Goal: Task Accomplishment & Management: Complete application form

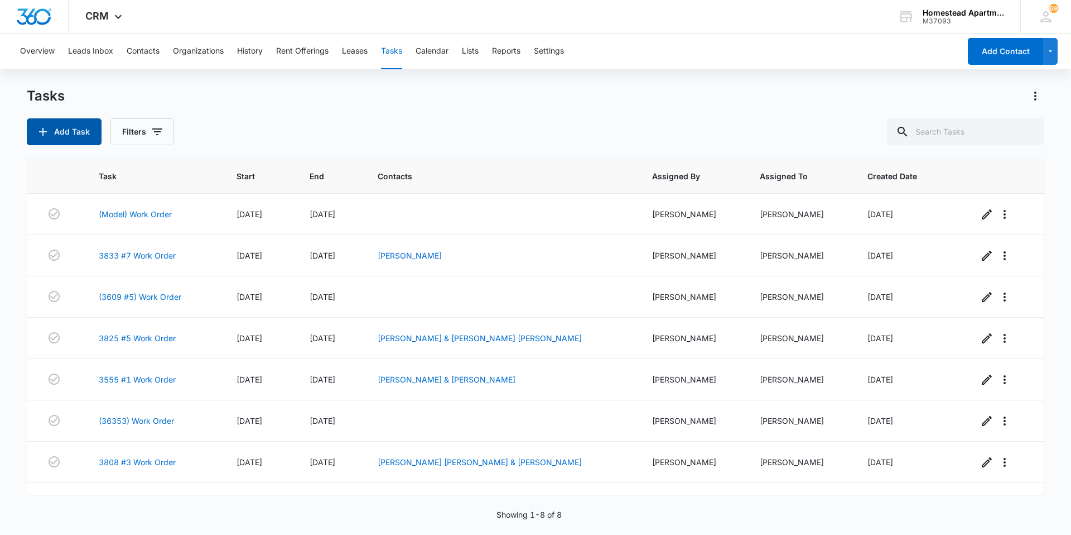
scroll to position [29, 0]
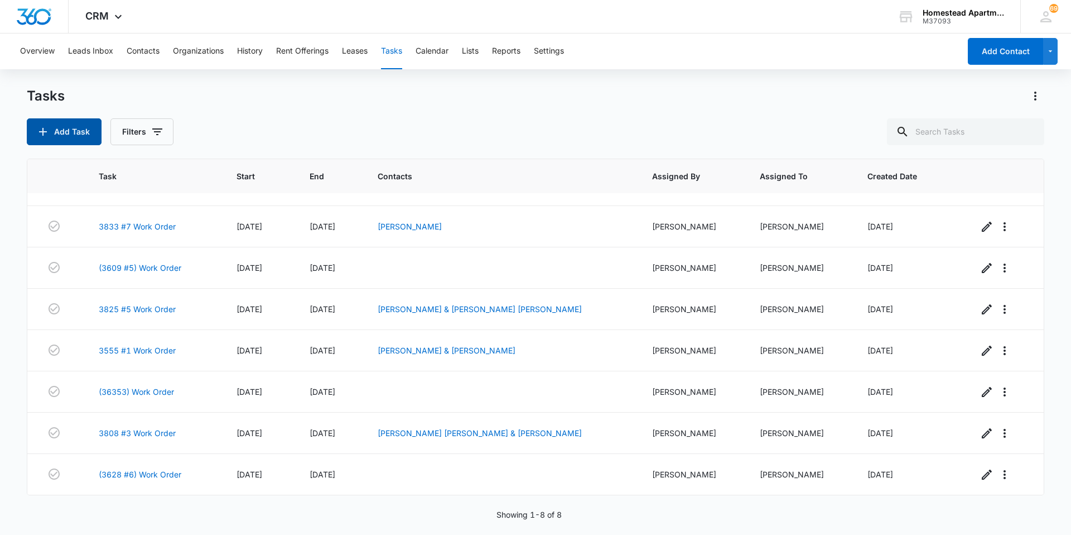
click at [65, 131] on button "Add Task" at bounding box center [64, 131] width 75 height 27
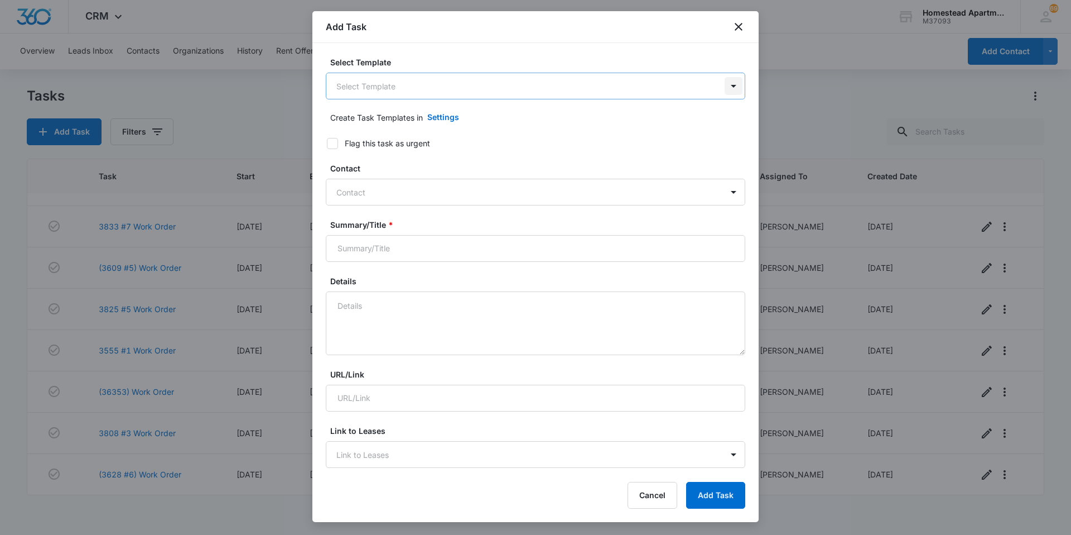
click at [725, 86] on body "CRM Apps Reputation Websites Forms CRM Email Social Content Ads Intelligence Fi…" at bounding box center [535, 267] width 1071 height 535
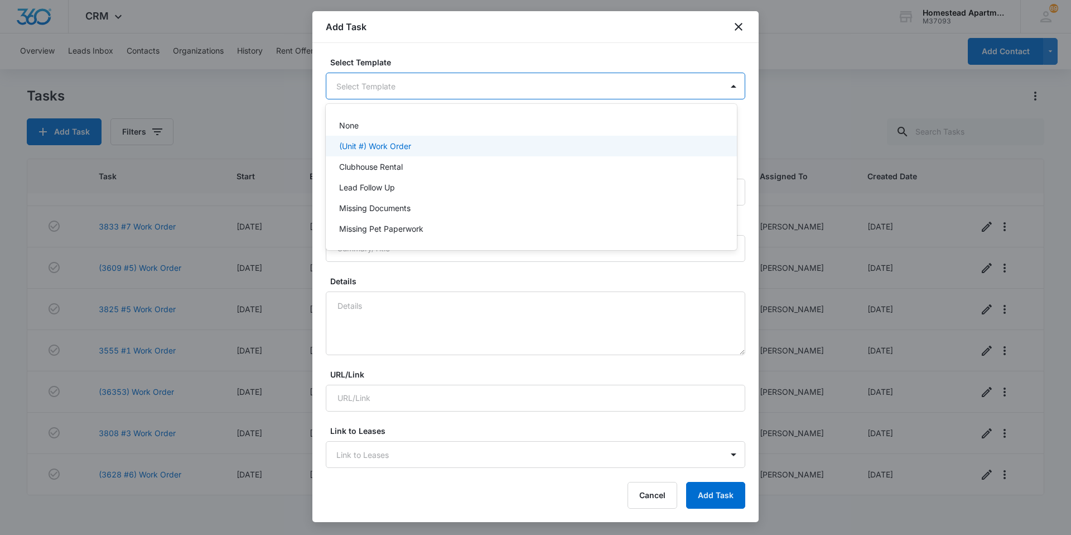
click at [409, 147] on p "(Unit #) Work Order" at bounding box center [375, 146] width 72 height 12
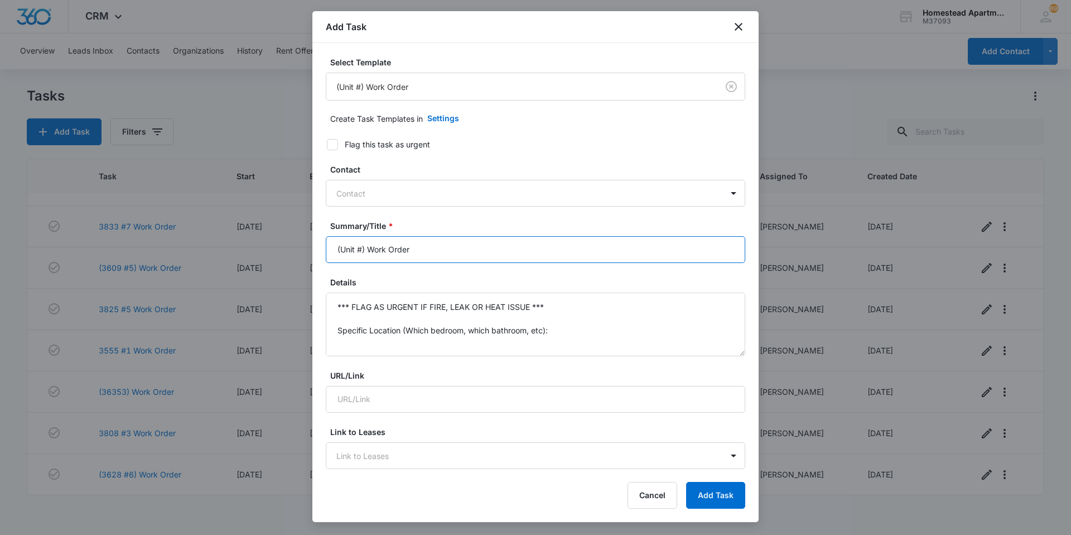
click at [363, 248] on input "(Unit #) Work Order" at bounding box center [536, 249] width 420 height 27
type input "(36242) Work Order"
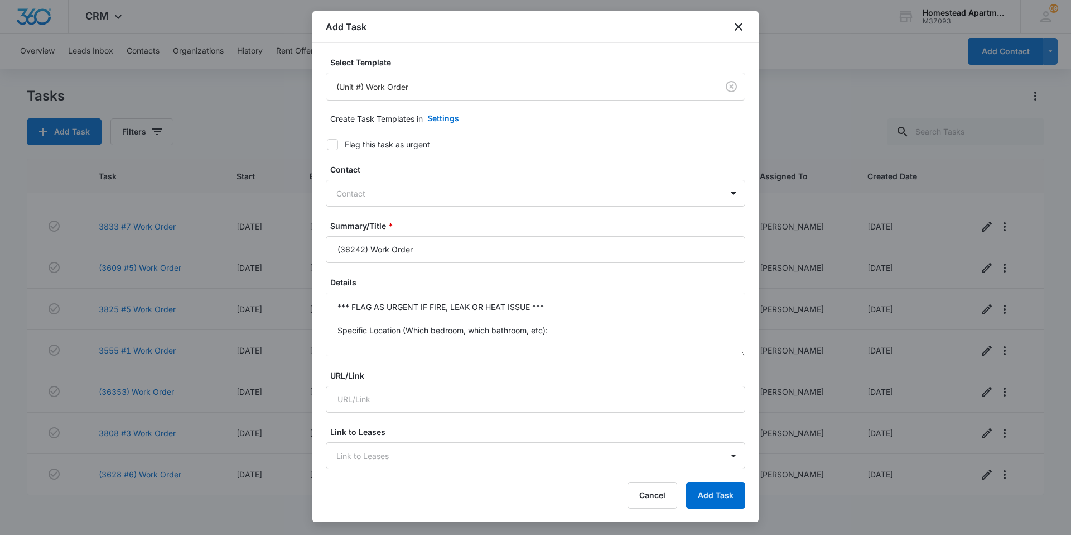
click at [334, 150] on form "Select Template (Unit #) Work Order Create Task Templates in Settings Flag this…" at bounding box center [536, 544] width 420 height 976
click at [553, 330] on textarea "*** FLAG AS URGENT IF FIRE, LEAK OR HEAT ISSUE *** Specific Location (Which bed…" at bounding box center [536, 324] width 420 height 64
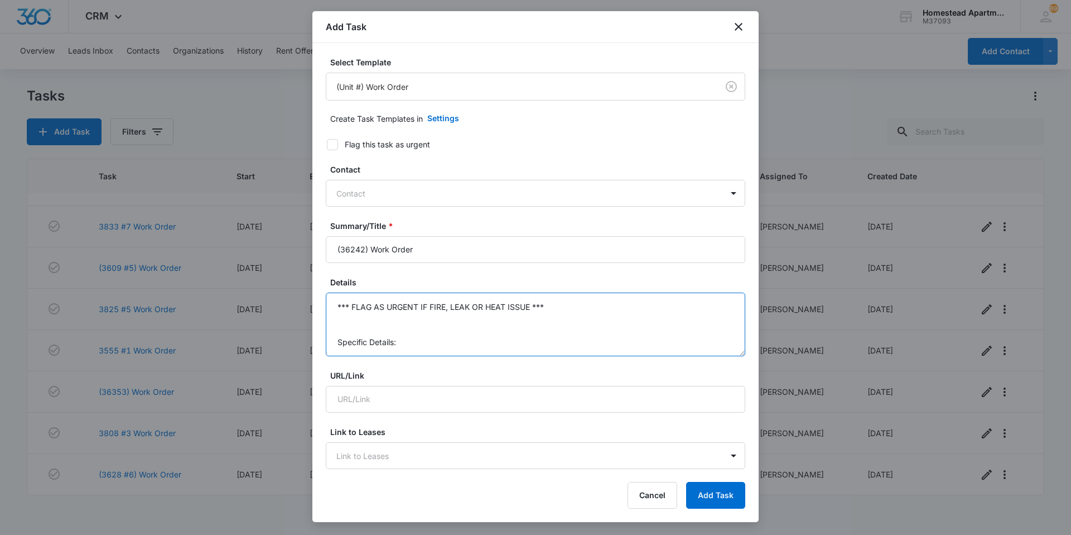
click at [400, 342] on textarea "*** FLAG AS URGENT IF FIRE, LEAK OR HEAT ISSUE *** Specific Details:" at bounding box center [536, 324] width 420 height 64
click at [556, 306] on textarea "*** FLAG AS URGENT IF FIRE, LEAK OR HEAT ISSUE ***" at bounding box center [536, 324] width 420 height 64
type textarea "*"
type textarea "Smoke alarms are going off. Please replace the batteries-or smoke alarm."
click at [333, 143] on icon at bounding box center [333, 145] width 10 height 10
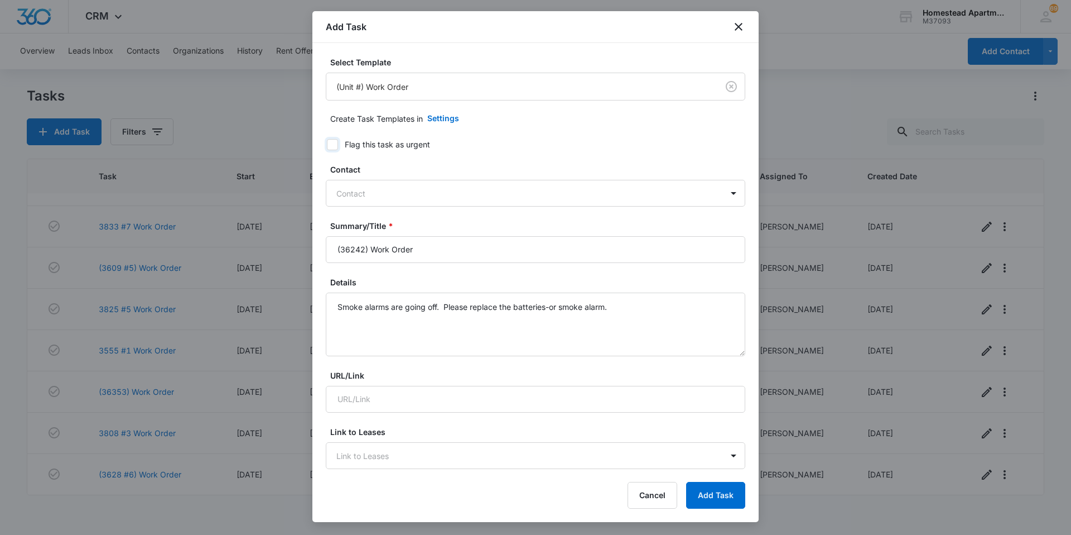
click at [327, 143] on input "Flag this task as urgent" at bounding box center [323, 145] width 8 height 8
checkbox input "true"
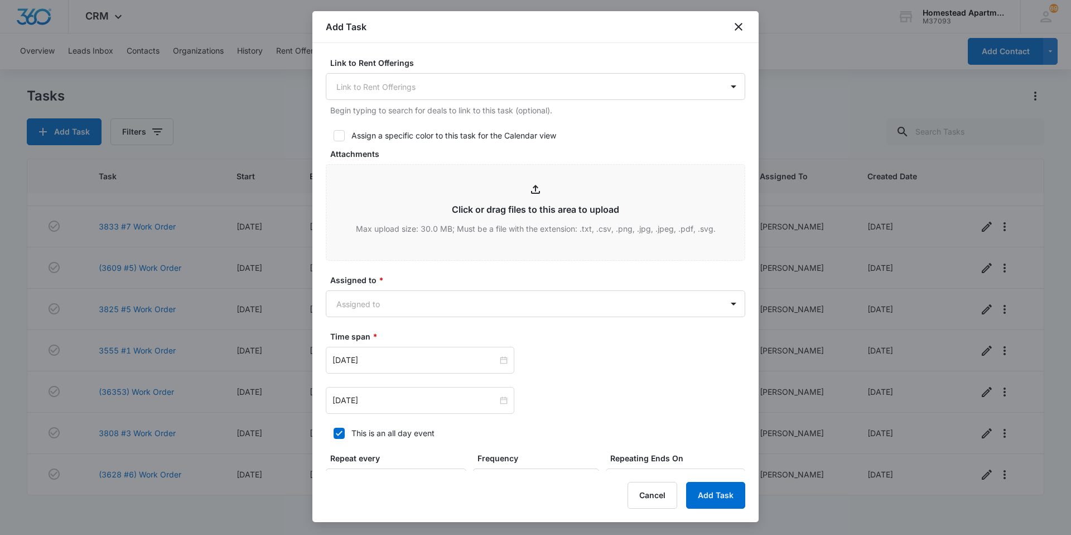
scroll to position [446, 0]
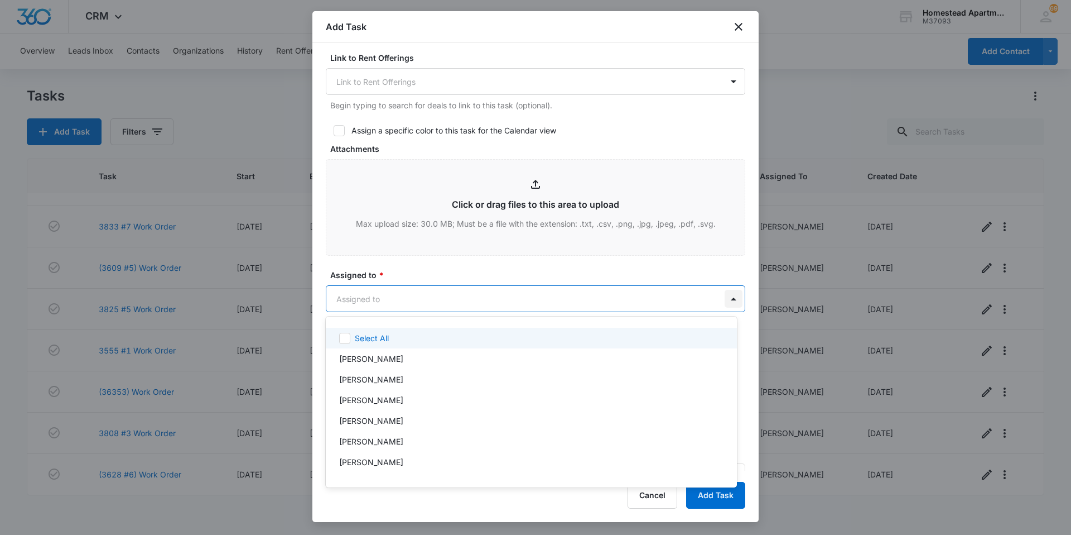
click at [726, 297] on body "CRM Apps Reputation Websites Forms CRM Email Social Content Ads Intelligence Fi…" at bounding box center [535, 267] width 1071 height 535
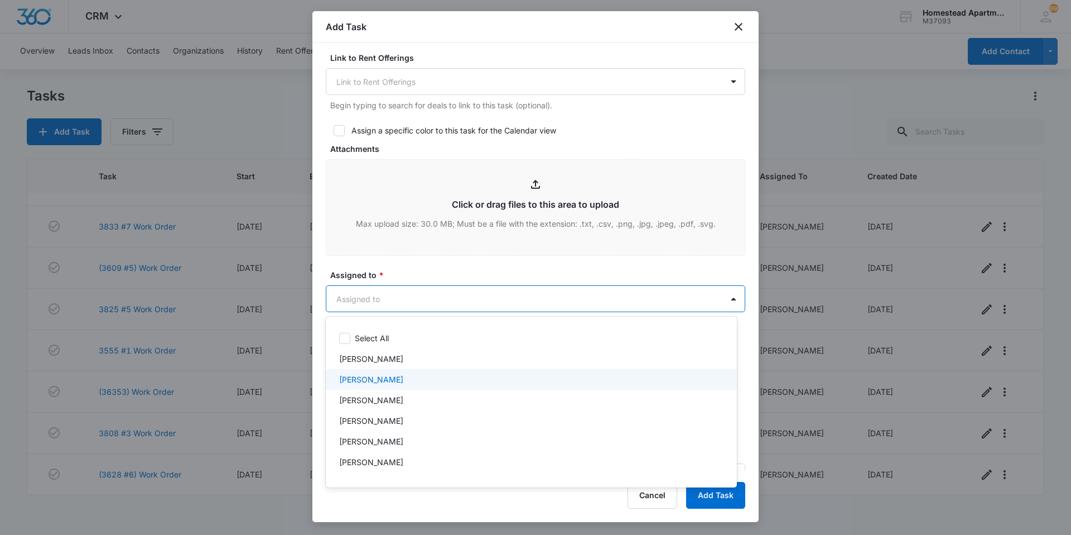
click at [353, 377] on p "[PERSON_NAME]" at bounding box center [371, 379] width 64 height 12
click at [389, 269] on div at bounding box center [535, 267] width 1071 height 535
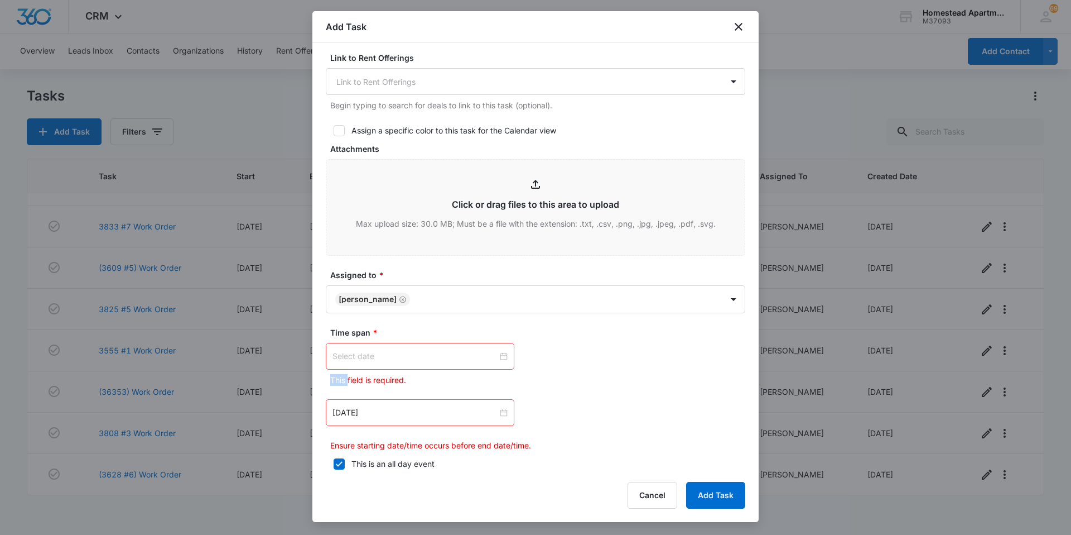
click at [503, 354] on div at bounding box center [420, 356] width 175 height 12
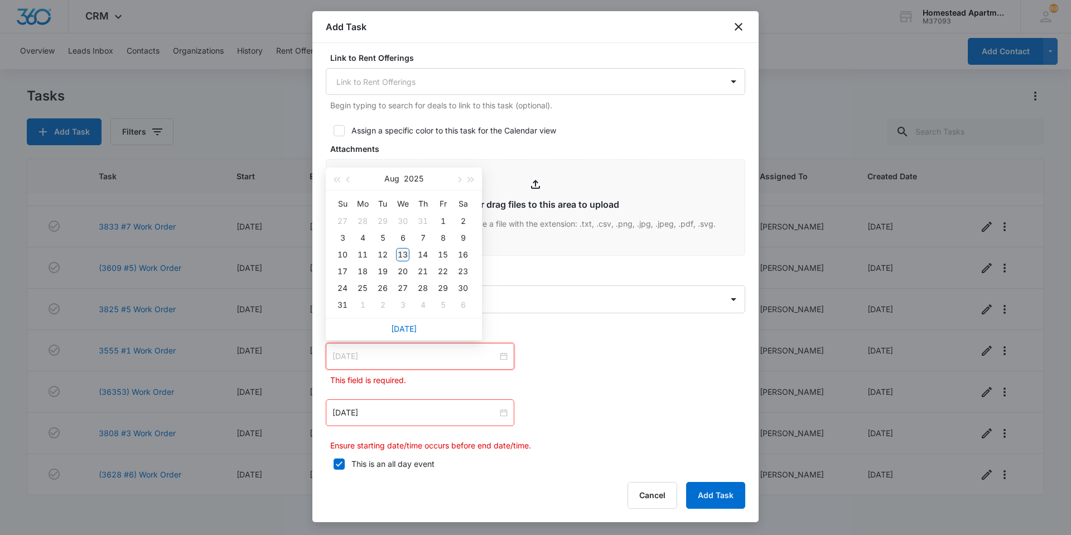
type input "[DATE]"
click at [400, 256] on div "13" at bounding box center [402, 254] width 13 height 13
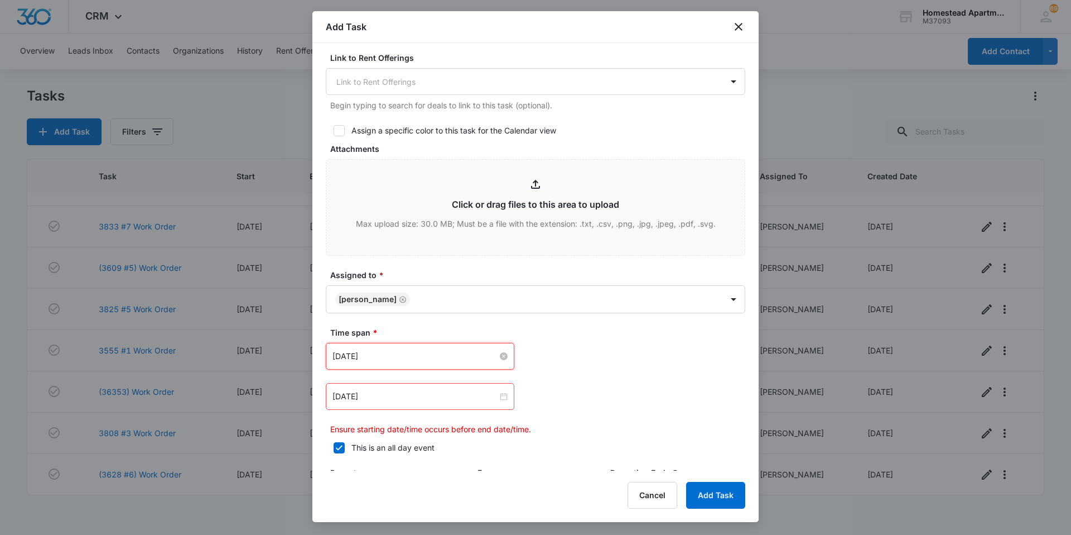
click at [504, 397] on div "[DATE]" at bounding box center [420, 396] width 189 height 27
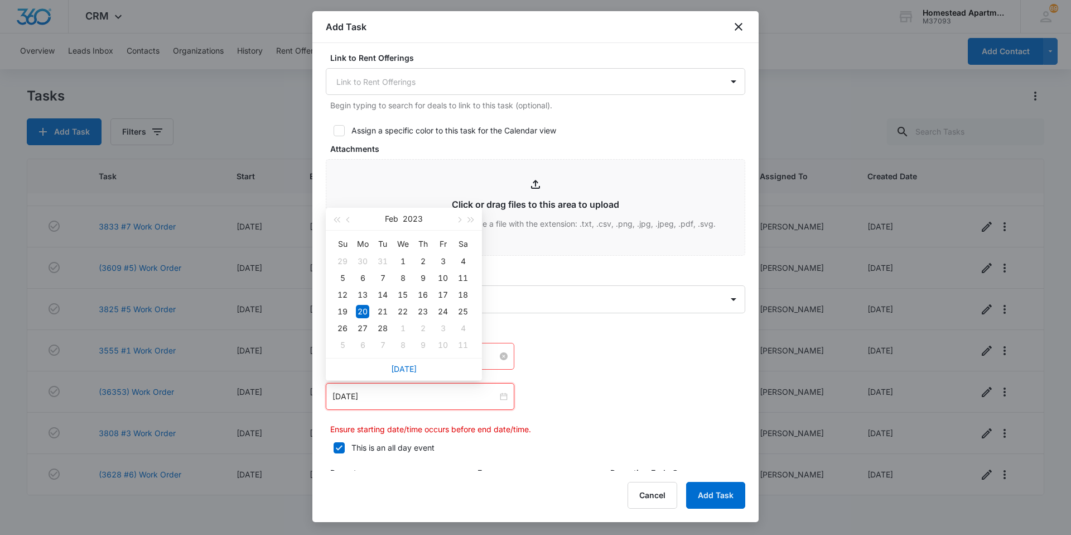
click at [504, 397] on div "[DATE]" at bounding box center [420, 396] width 189 height 27
click at [456, 220] on span "button" at bounding box center [459, 220] width 6 height 6
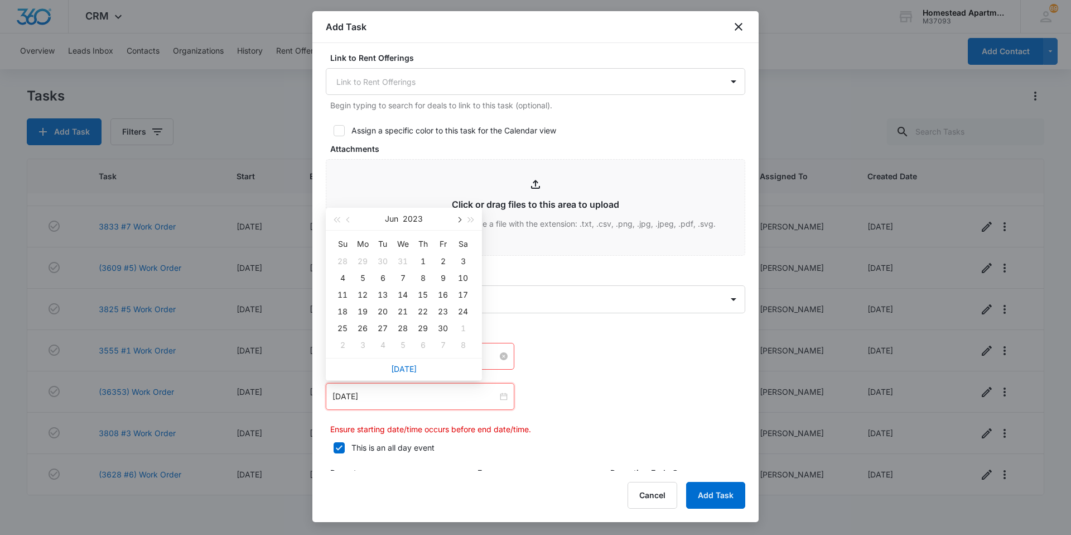
click at [456, 220] on span "button" at bounding box center [459, 220] width 6 height 6
click at [352, 217] on button "button" at bounding box center [349, 219] width 12 height 22
click at [473, 217] on button "button" at bounding box center [471, 219] width 12 height 22
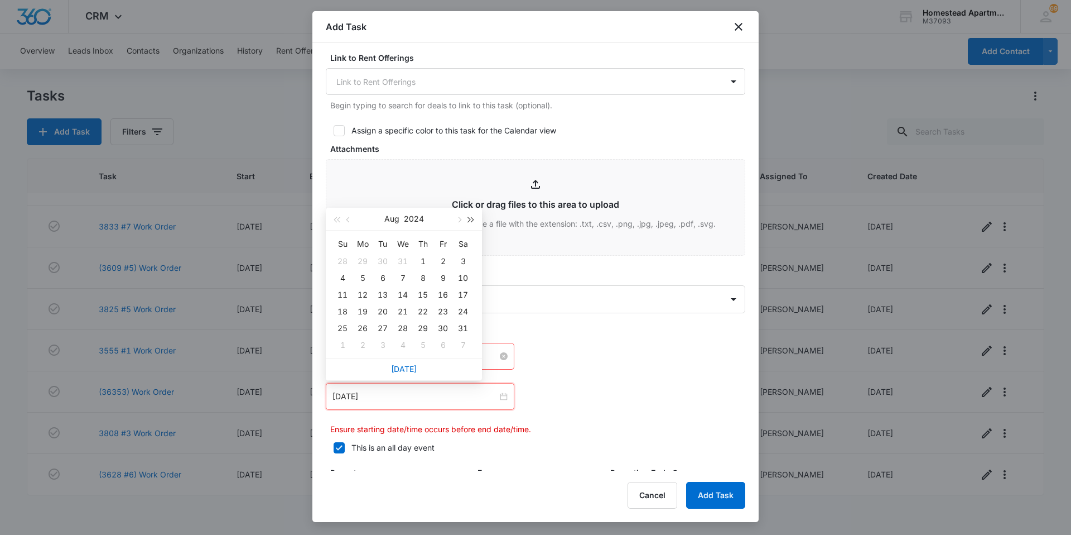
click at [473, 217] on button "button" at bounding box center [471, 219] width 12 height 22
type input "[DATE]"
click at [406, 296] on div "13" at bounding box center [402, 294] width 13 height 13
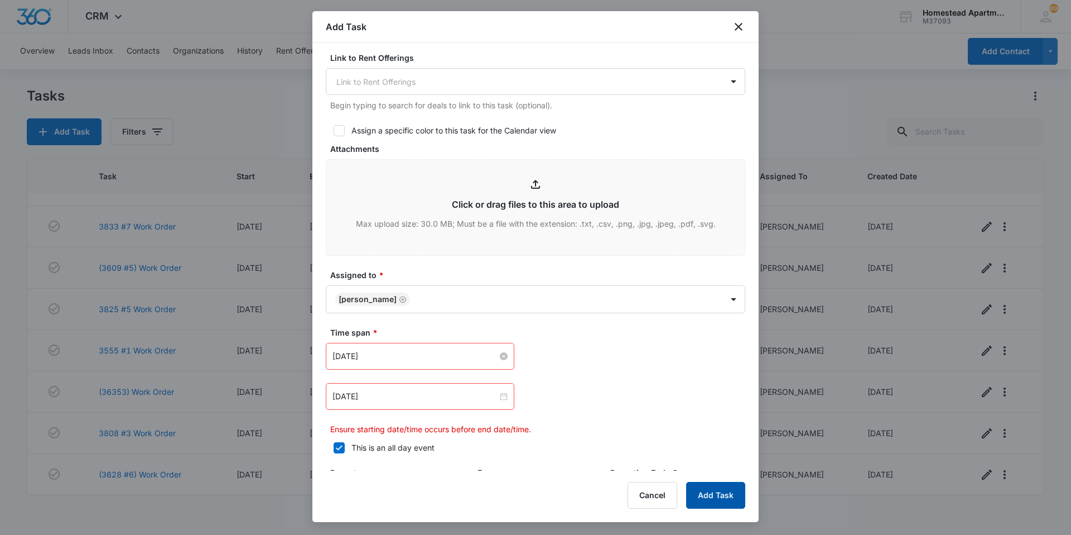
click at [698, 499] on button "Add Task" at bounding box center [715, 495] width 59 height 27
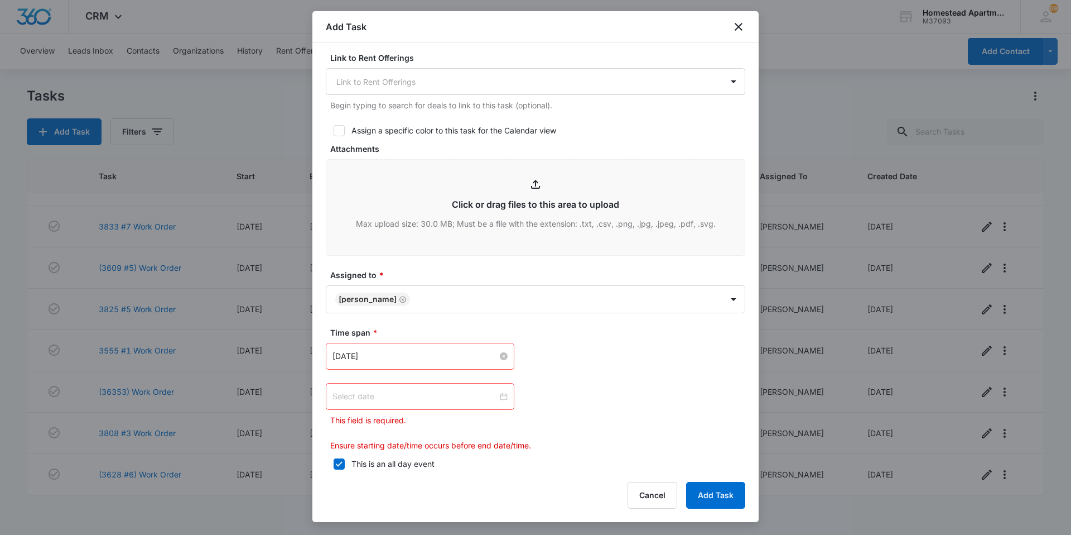
drag, startPoint x: 501, startPoint y: 398, endPoint x: 563, endPoint y: 429, distance: 69.4
click at [563, 429] on div "[DATE] [DATE] Su Mo Tu We Th Fr Sa 27 28 29 30 31 1 2 3 4 5 6 7 8 9 10 11 12 13…" at bounding box center [536, 397] width 420 height 108
click at [498, 396] on div at bounding box center [420, 396] width 175 height 12
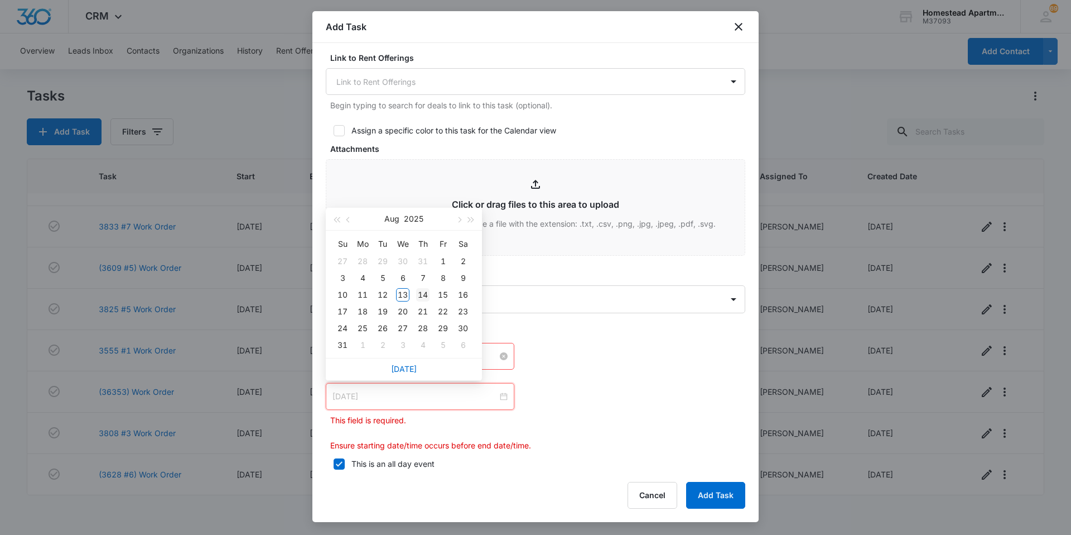
type input "[DATE]"
click at [430, 289] on td "14" at bounding box center [423, 294] width 20 height 17
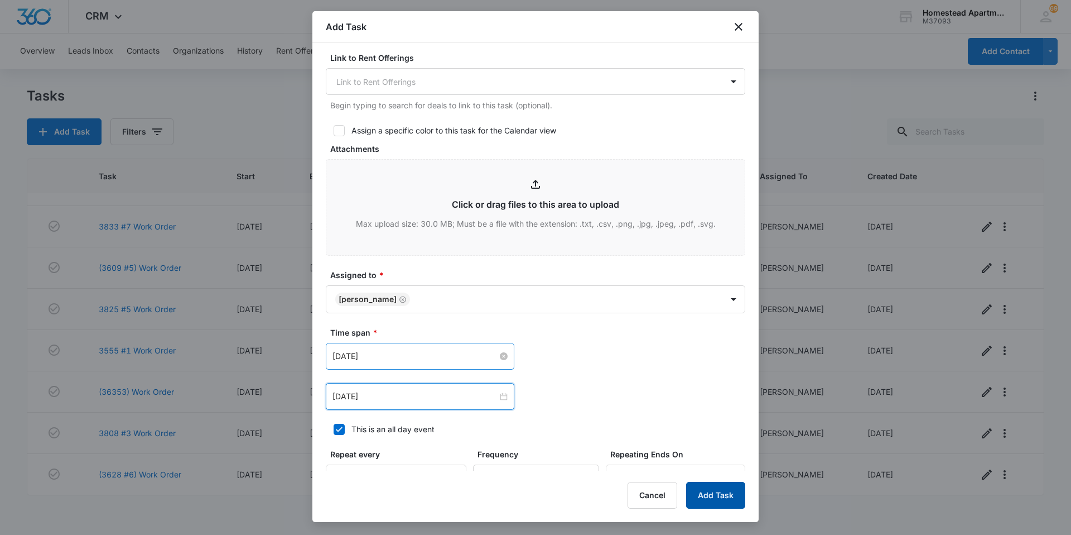
click at [709, 496] on button "Add Task" at bounding box center [715, 495] width 59 height 27
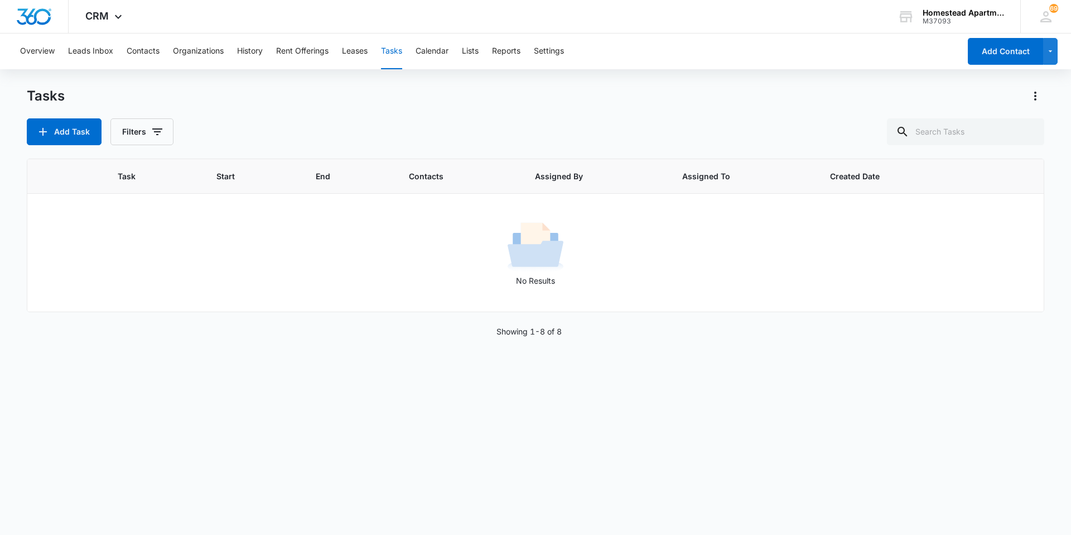
scroll to position [0, 0]
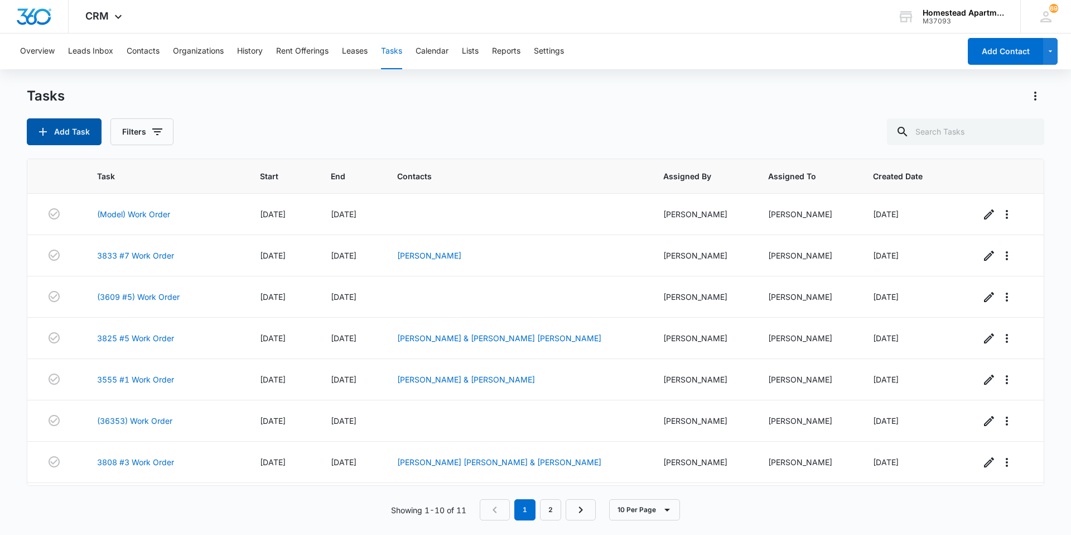
click at [60, 133] on button "Add Task" at bounding box center [64, 131] width 75 height 27
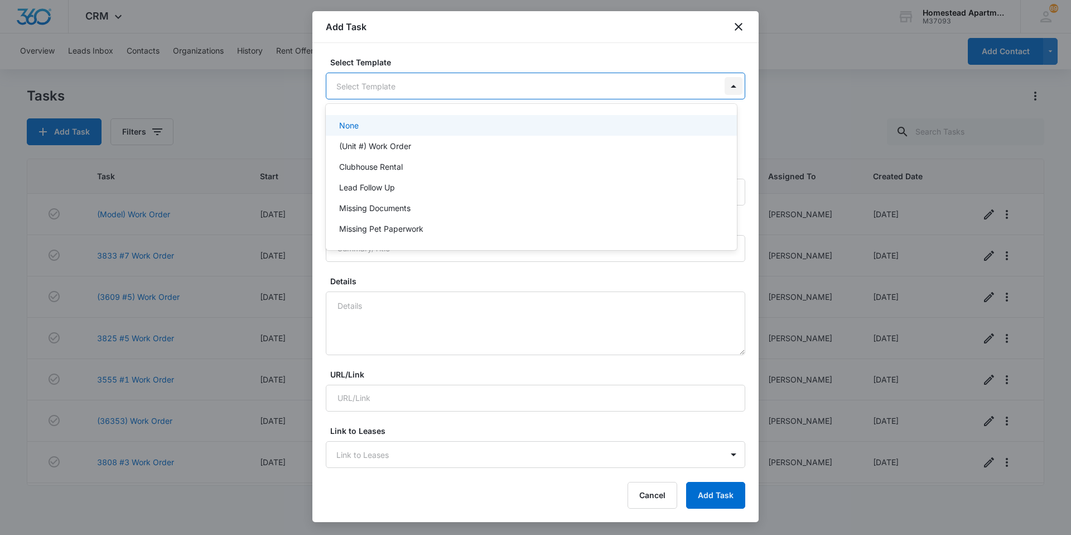
click at [725, 86] on body "CRM Apps Reputation Websites Forms CRM Email Social Content Ads Intelligence Fi…" at bounding box center [535, 267] width 1071 height 535
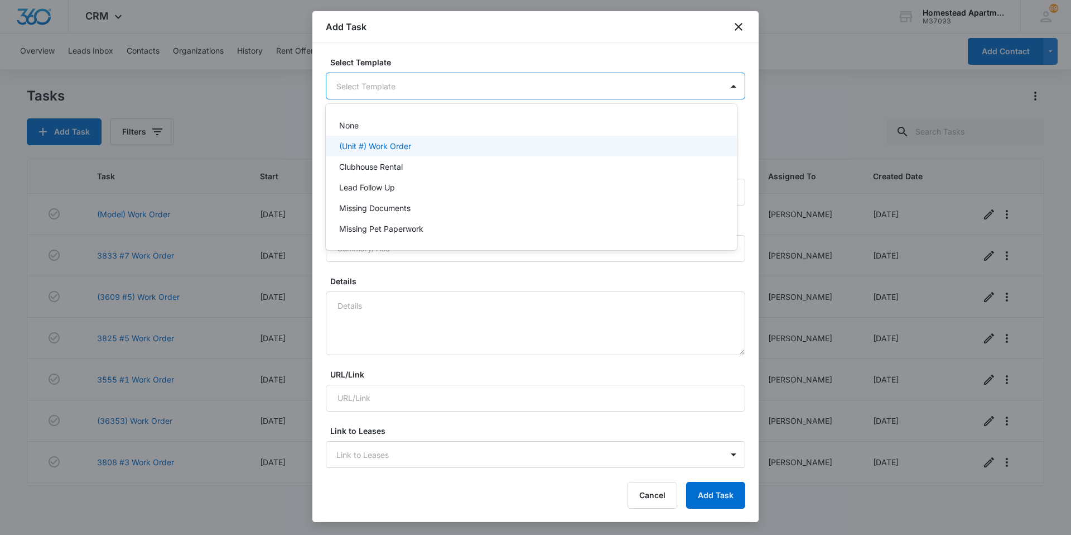
click at [375, 144] on p "(Unit #) Work Order" at bounding box center [375, 146] width 72 height 12
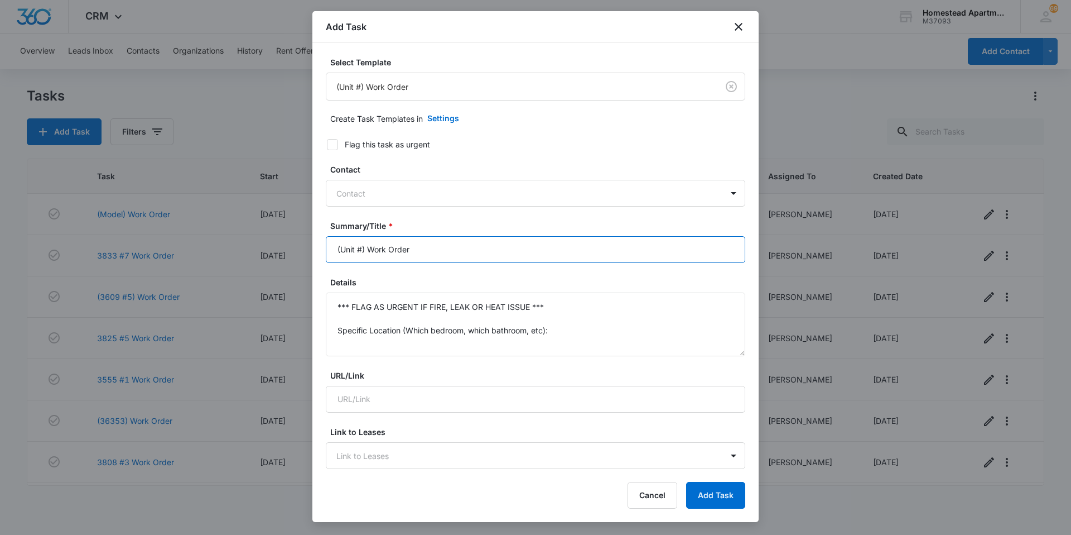
click at [362, 251] on input "(Unit #) Work Order" at bounding box center [536, 249] width 420 height 27
type input "(36223) Work Order"
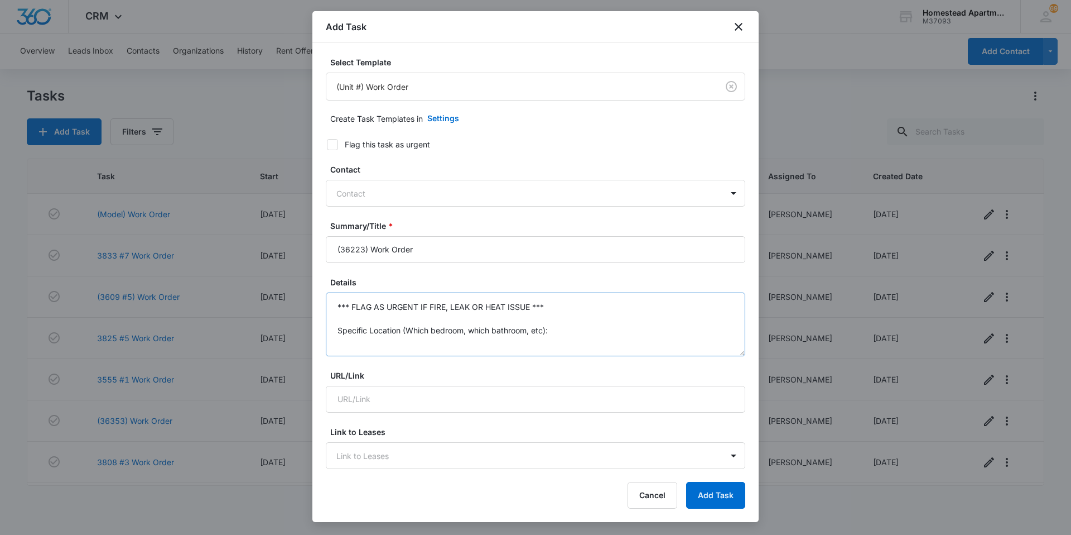
click at [559, 334] on textarea "*** FLAG AS URGENT IF FIRE, LEAK OR HEAT ISSUE *** Specific Location (Which bed…" at bounding box center [536, 324] width 420 height 64
click at [550, 300] on textarea "*** FLAG AS URGENT IF FIRE, LEAK OR HEAT ISSUE *** Specific Details:" at bounding box center [536, 324] width 420 height 64
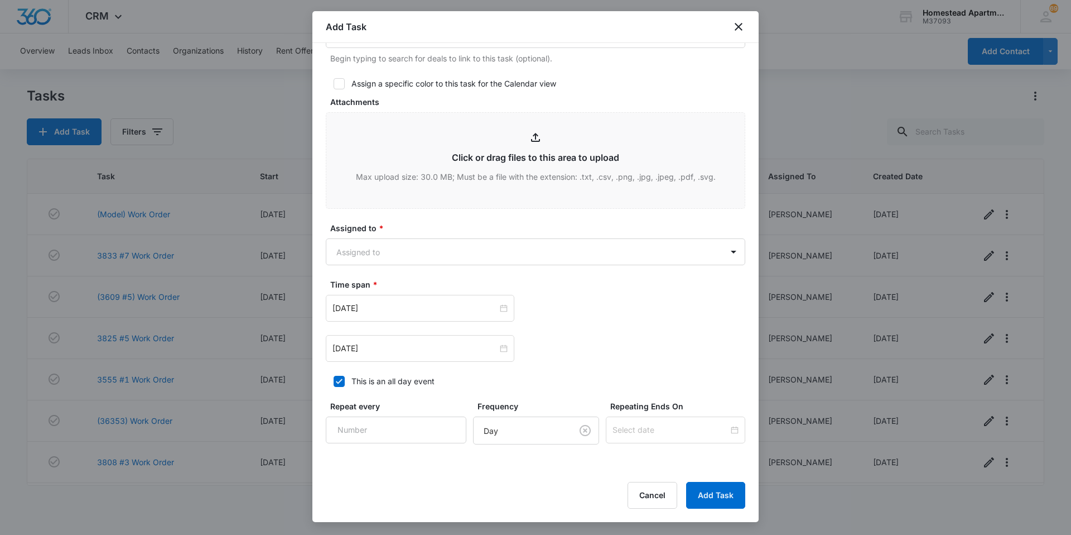
scroll to position [502, 0]
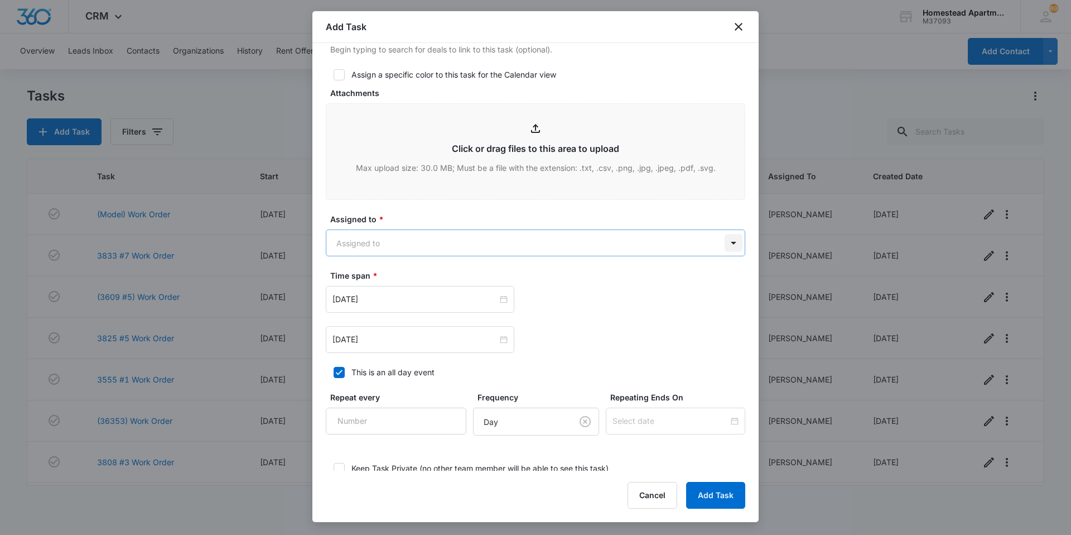
type textarea "Benchmark is coming out [DATE]-the breaker for living room and kitchen keeps po…"
click at [726, 240] on body "CRM Apps Reputation Websites Forms CRM Email Social Content Ads Intelligence Fi…" at bounding box center [535, 267] width 1071 height 535
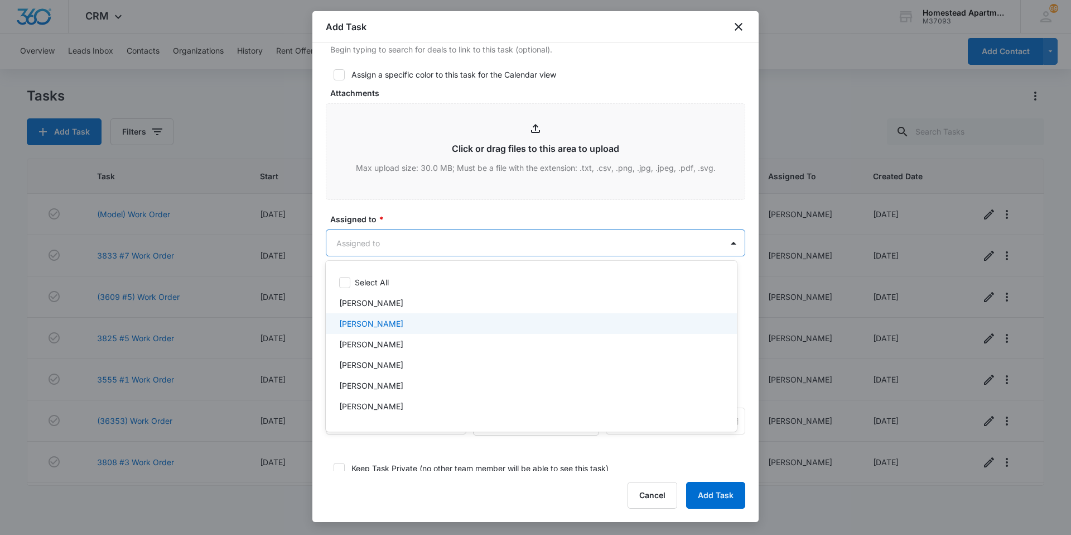
click at [350, 321] on p "[PERSON_NAME]" at bounding box center [371, 324] width 64 height 12
click at [400, 215] on div at bounding box center [535, 267] width 1071 height 535
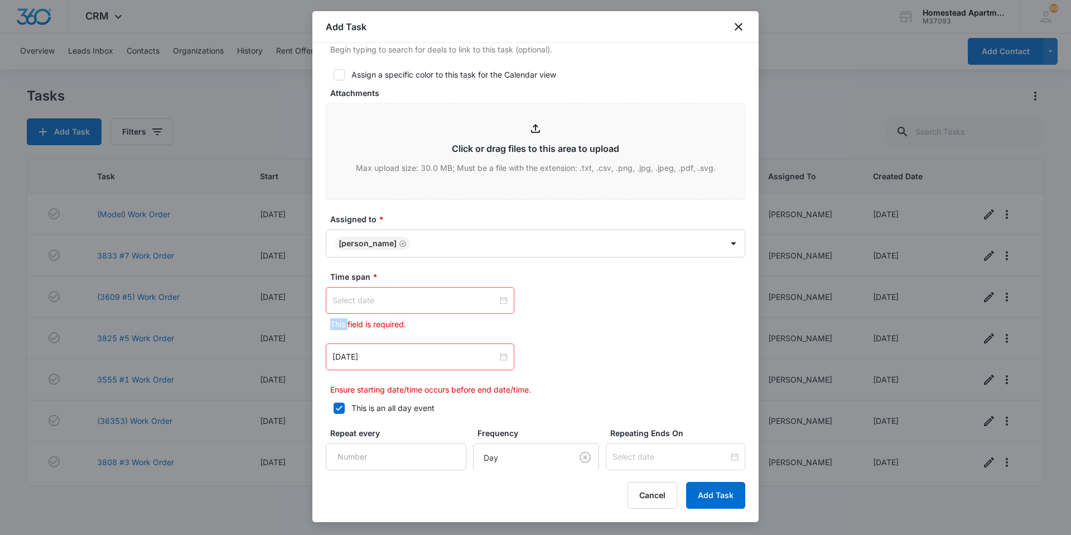
click at [501, 300] on div at bounding box center [420, 300] width 175 height 12
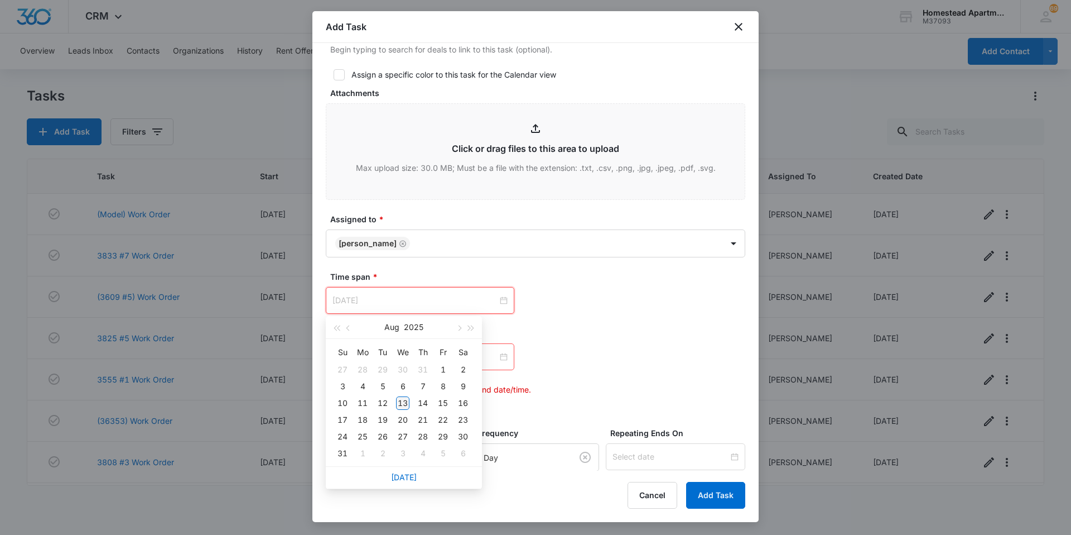
type input "[DATE]"
click at [399, 402] on div "13" at bounding box center [402, 402] width 13 height 13
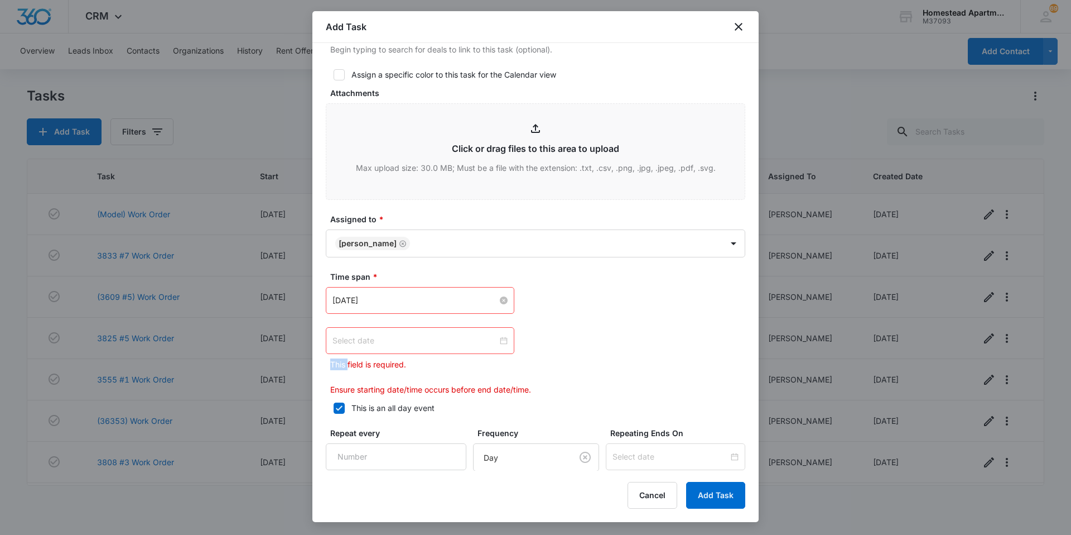
click at [499, 338] on div at bounding box center [420, 340] width 175 height 12
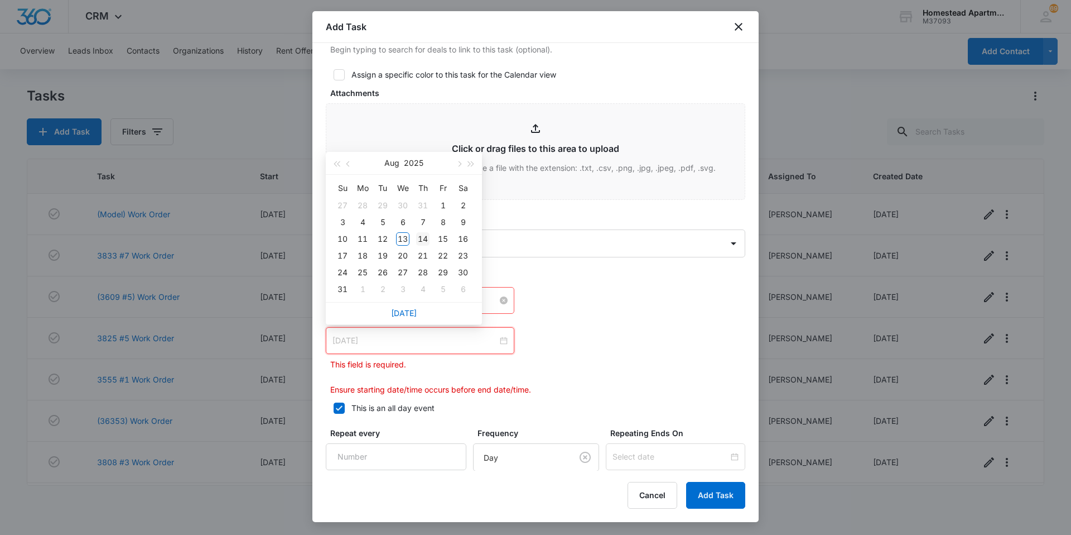
type input "[DATE]"
click at [425, 234] on div "14" at bounding box center [422, 238] width 13 height 13
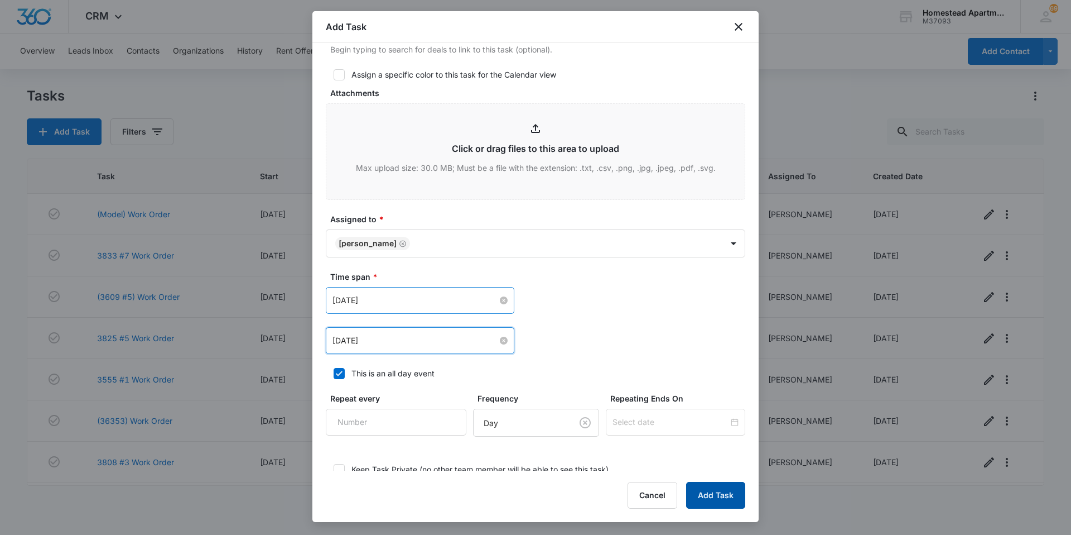
click at [726, 484] on button "Add Task" at bounding box center [715, 495] width 59 height 27
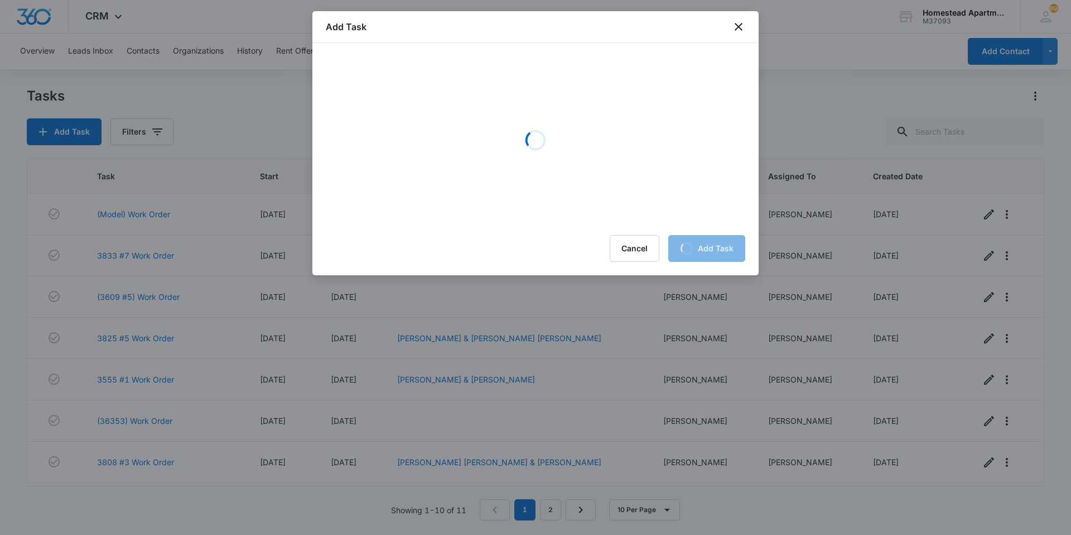
scroll to position [0, 0]
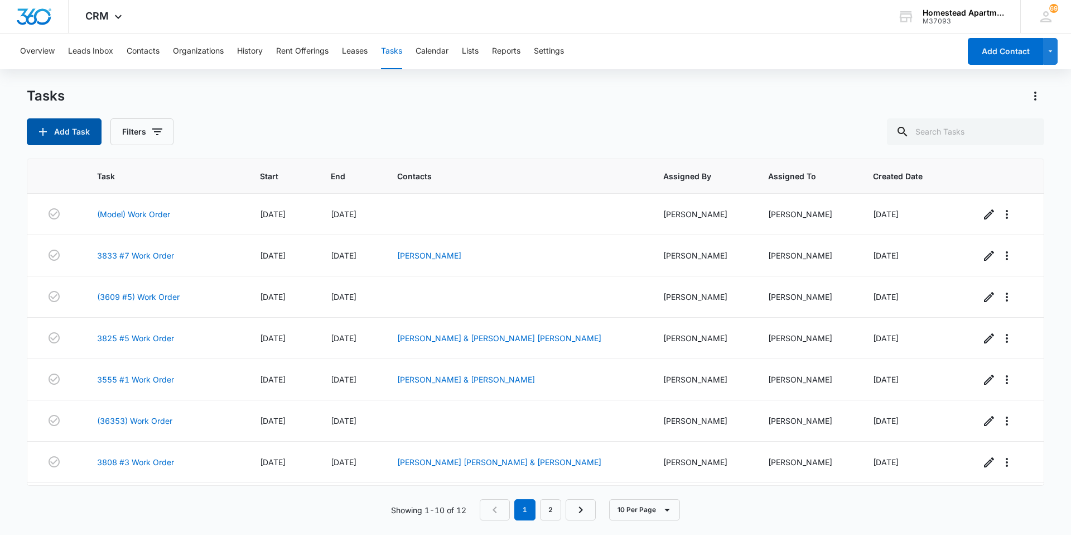
click at [81, 128] on button "Add Task" at bounding box center [64, 131] width 75 height 27
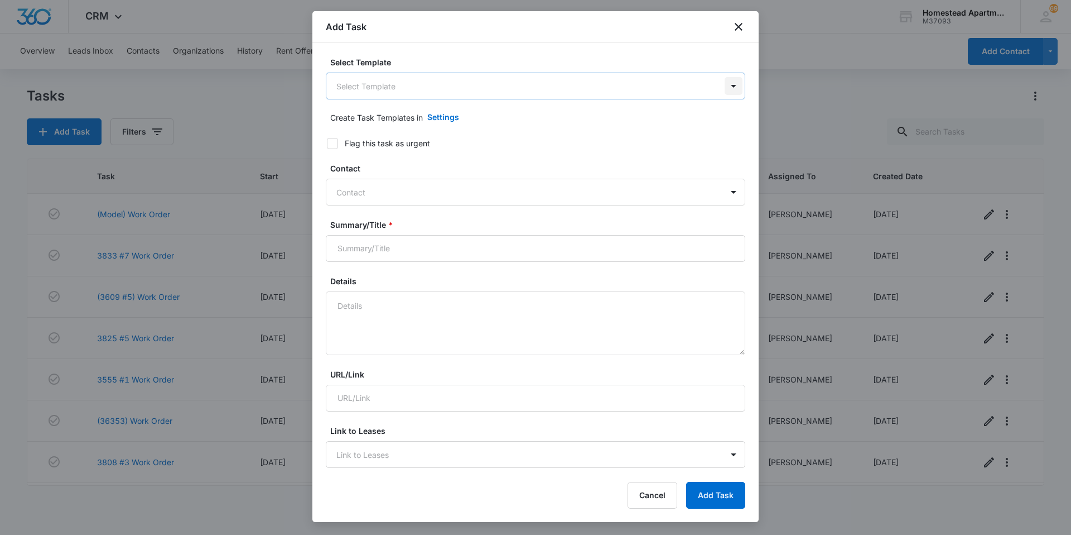
click at [731, 87] on body "CRM Apps Reputation Websites Forms CRM Email Social Content Ads Intelligence Fi…" at bounding box center [535, 267] width 1071 height 535
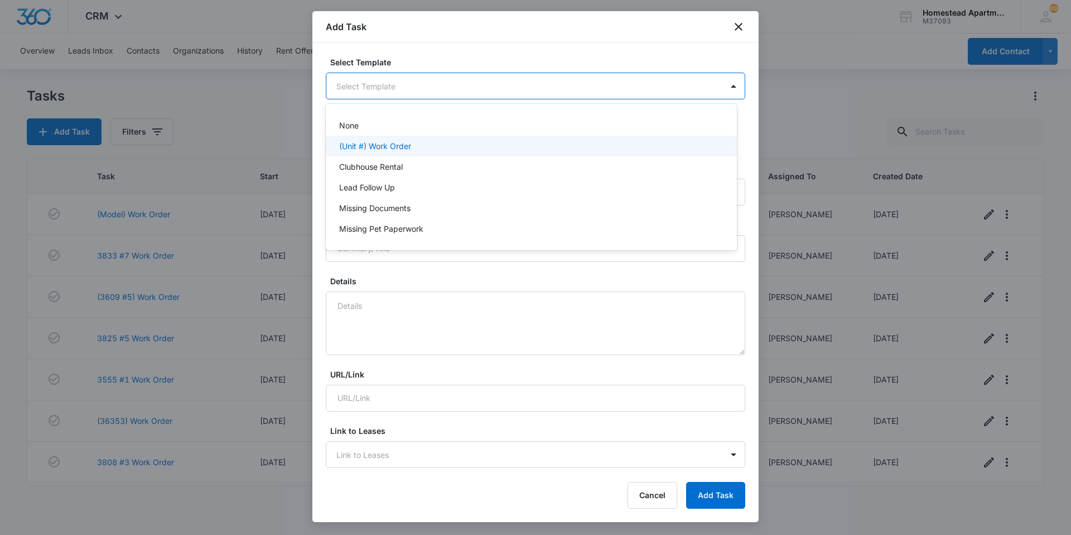
click at [381, 141] on p "(Unit #) Work Order" at bounding box center [375, 146] width 72 height 12
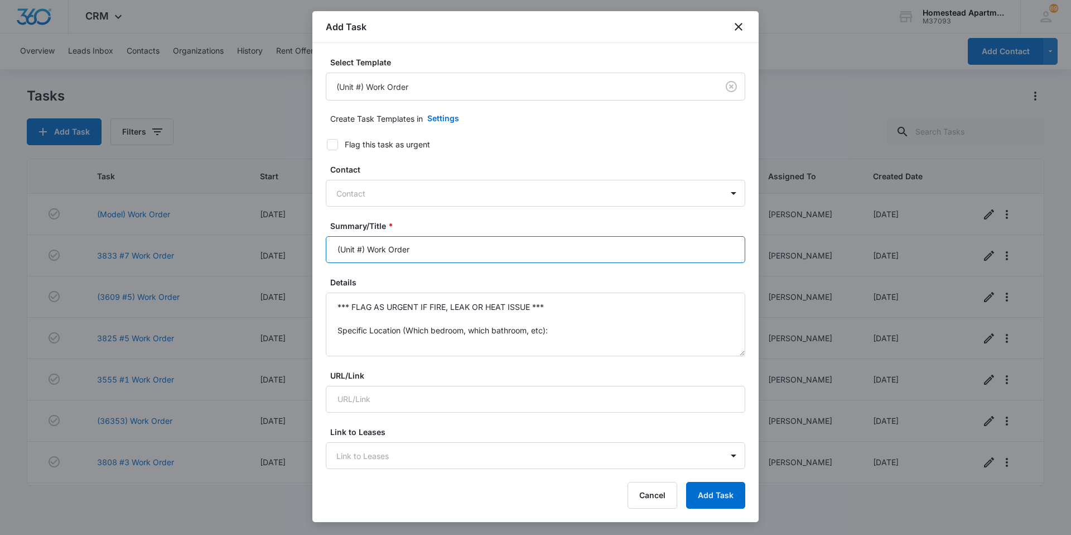
click at [362, 250] on input "(Unit #) Work Order" at bounding box center [536, 249] width 420 height 27
type input "(38337) Work Order"
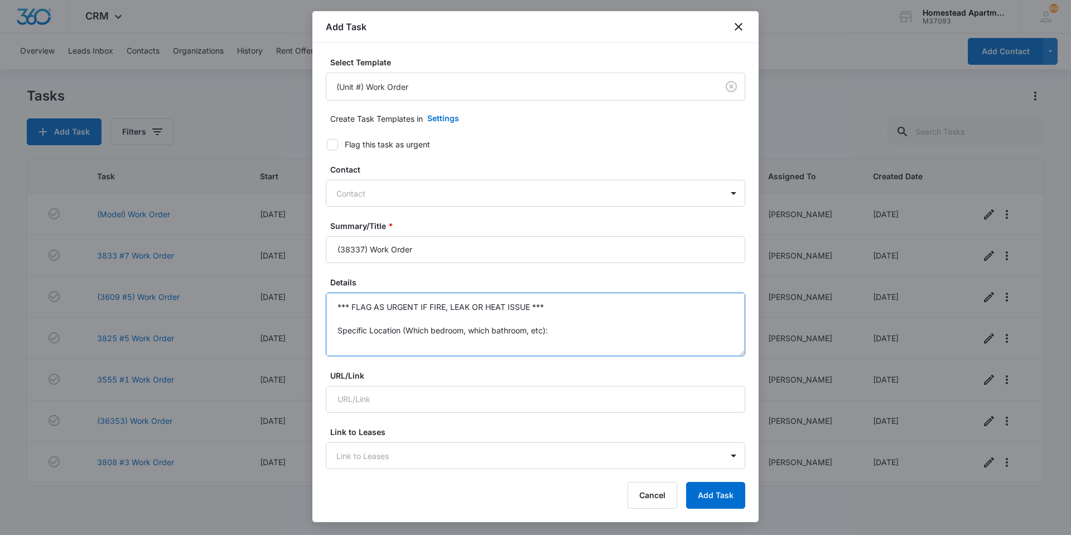
click at [564, 309] on textarea "*** FLAG AS URGENT IF FIRE, LEAK OR HEAT ISSUE *** Specific Location (Which bed…" at bounding box center [536, 324] width 420 height 64
click at [563, 334] on textarea "Specific Location (Which bedroom, which bathroom, etc): Specific Details:" at bounding box center [536, 324] width 420 height 64
click at [344, 308] on textarea "Specific Details:" at bounding box center [536, 324] width 420 height 64
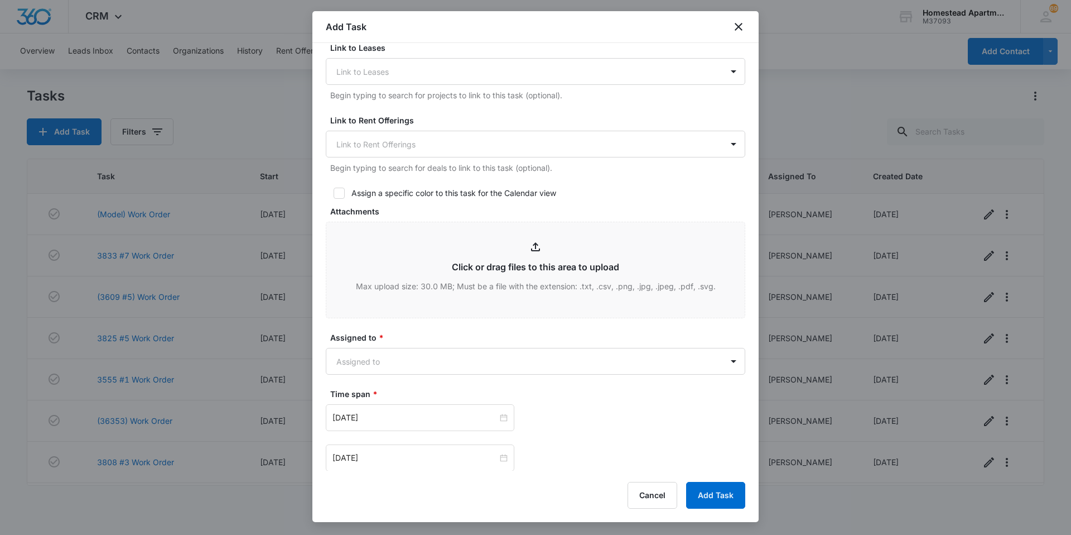
scroll to position [391, 0]
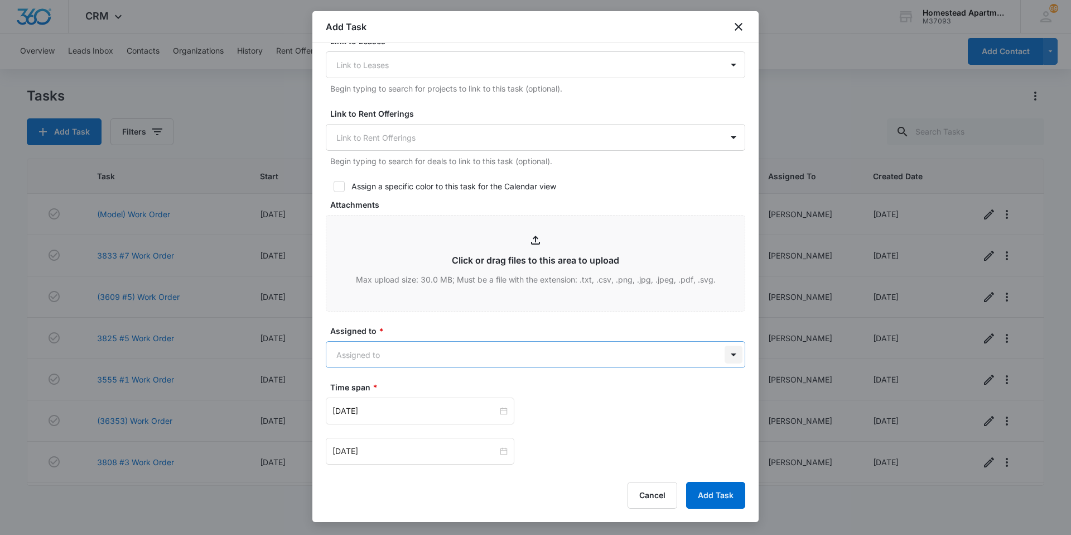
type textarea "Breaker need to be changed in the kitchen, living room dining room Specific Det…"
click at [728, 355] on body "CRM Apps Reputation Websites Forms CRM Email Social Content Ads Intelligence Fi…" at bounding box center [535, 267] width 1071 height 535
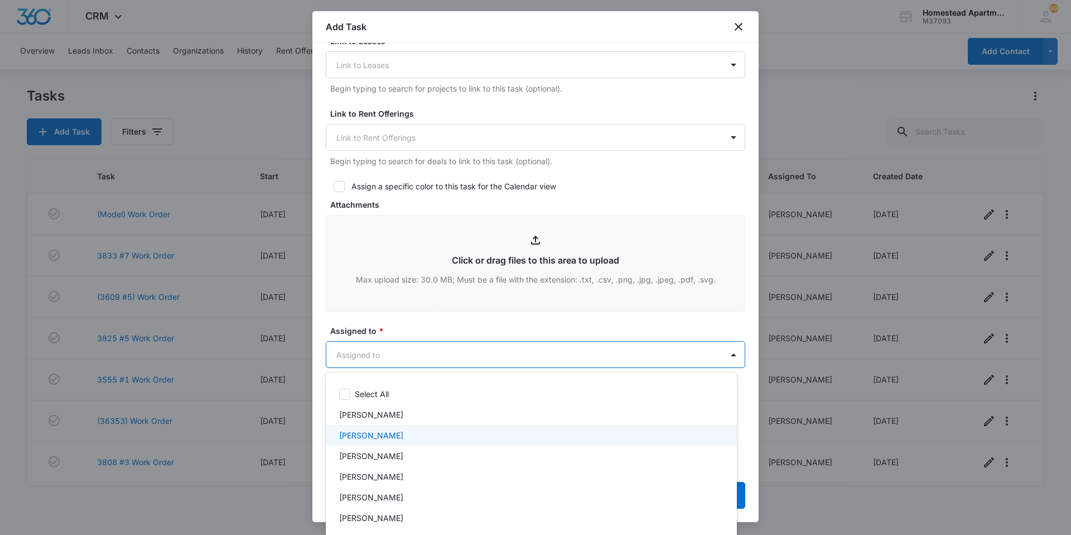
click at [398, 431] on div "[PERSON_NAME]" at bounding box center [530, 435] width 382 height 12
click at [407, 326] on div at bounding box center [535, 267] width 1071 height 535
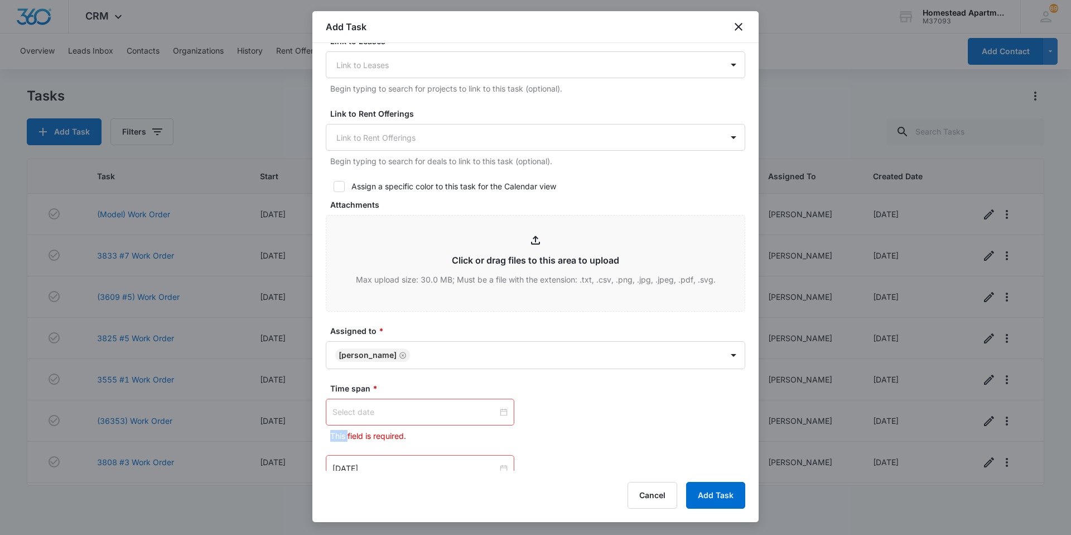
click at [501, 411] on div at bounding box center [420, 412] width 175 height 12
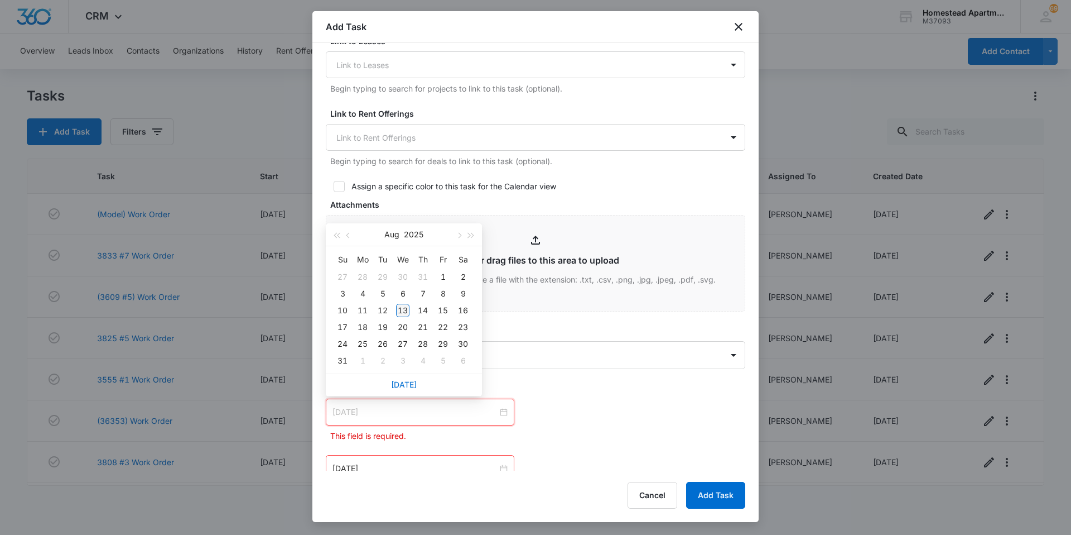
type input "[DATE]"
click at [405, 307] on div "13" at bounding box center [402, 310] width 13 height 13
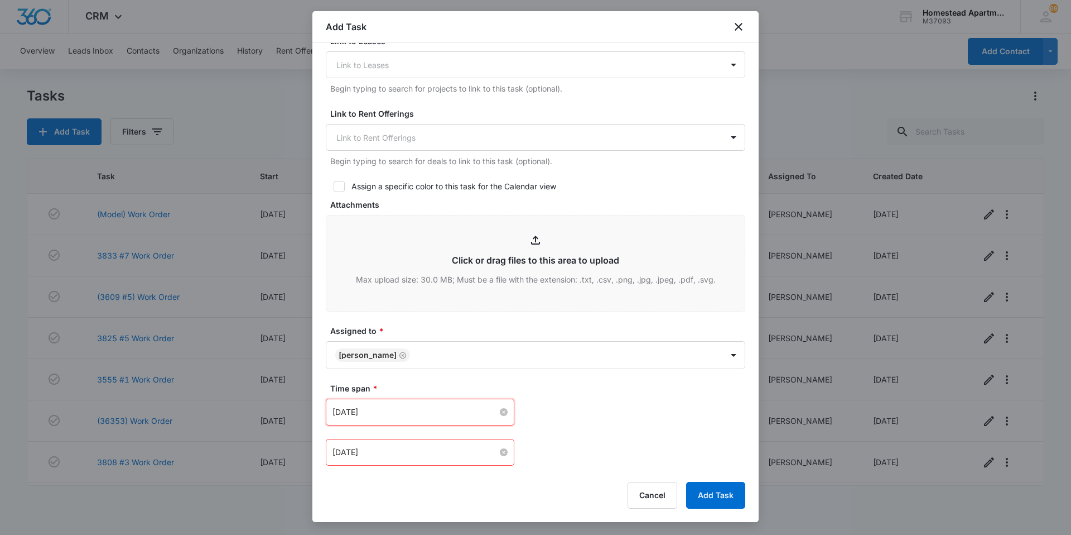
click at [503, 456] on div "[DATE]" at bounding box center [420, 452] width 175 height 12
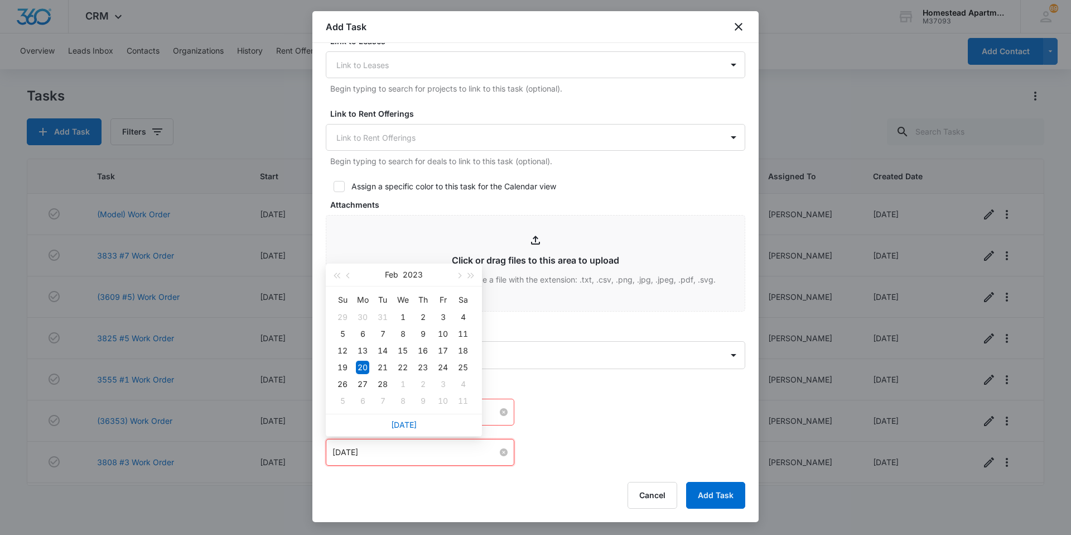
click at [503, 456] on div "[DATE]" at bounding box center [420, 452] width 175 height 12
click at [460, 276] on span "button" at bounding box center [459, 276] width 6 height 6
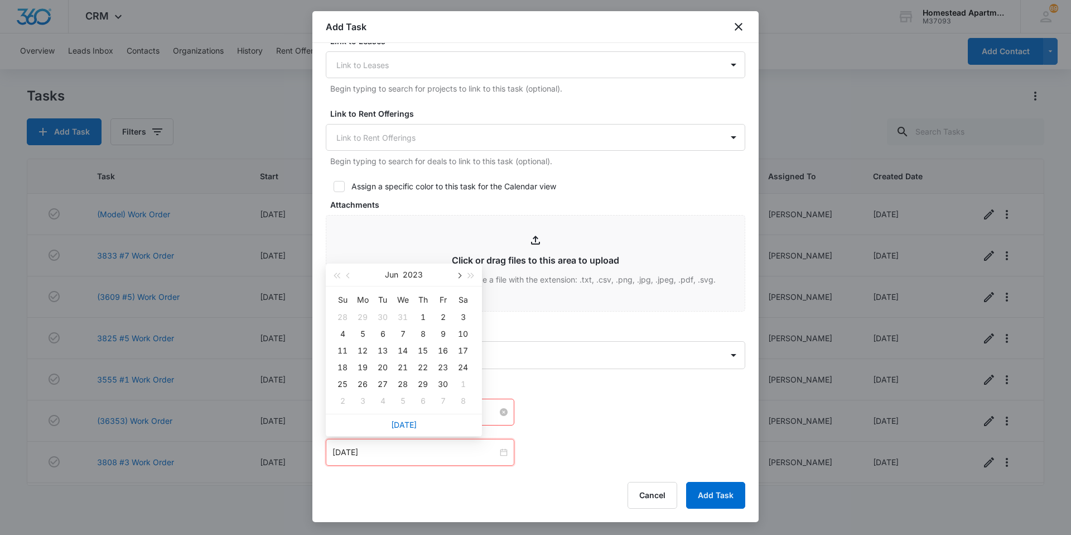
click at [460, 276] on span "button" at bounding box center [459, 276] width 6 height 6
click at [469, 276] on span "button" at bounding box center [472, 276] width 6 height 6
type input "[DATE]"
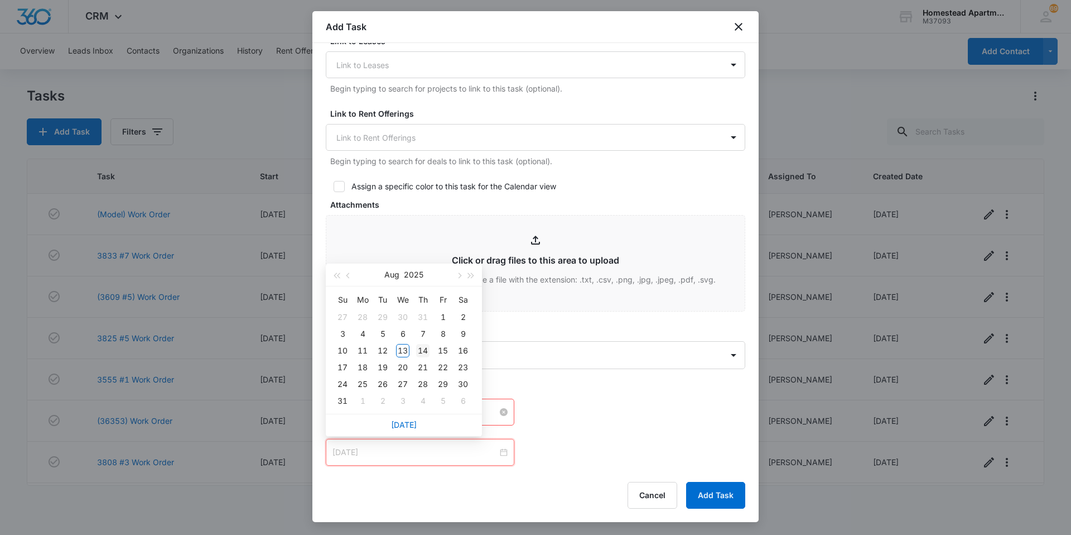
click at [425, 345] on div "14" at bounding box center [422, 350] width 13 height 13
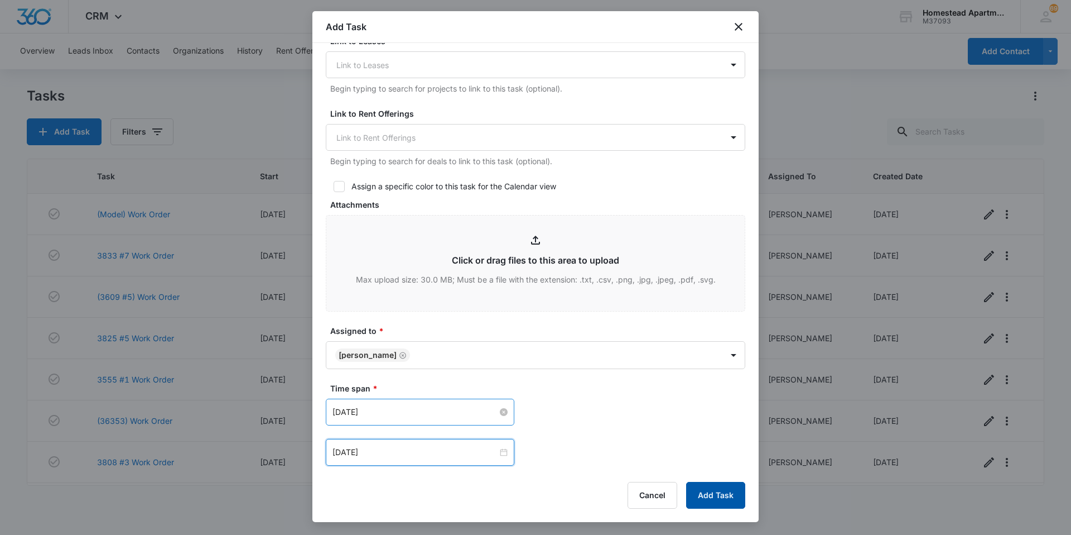
click at [708, 490] on button "Add Task" at bounding box center [715, 495] width 59 height 27
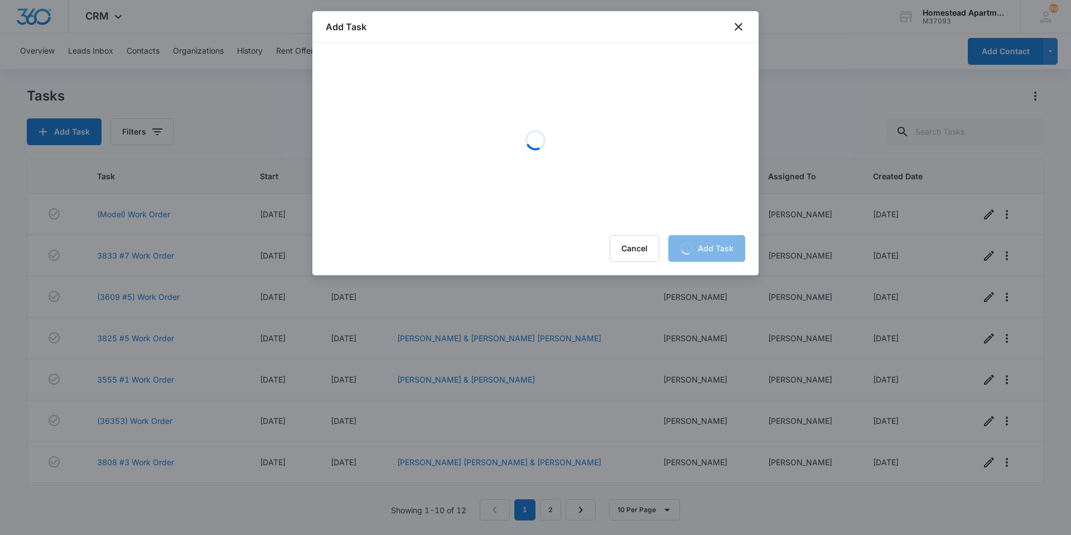
scroll to position [0, 0]
